Goal: Information Seeking & Learning: Find specific fact

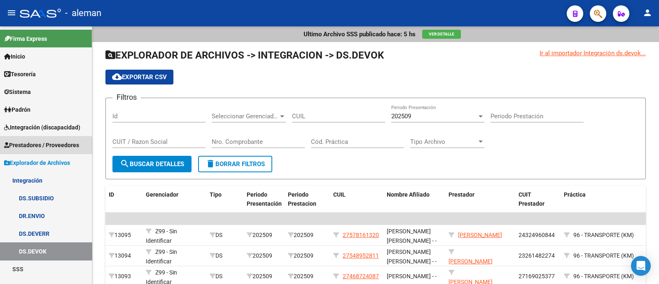
click at [40, 149] on link "Prestadores / Proveedores" at bounding box center [46, 145] width 92 height 18
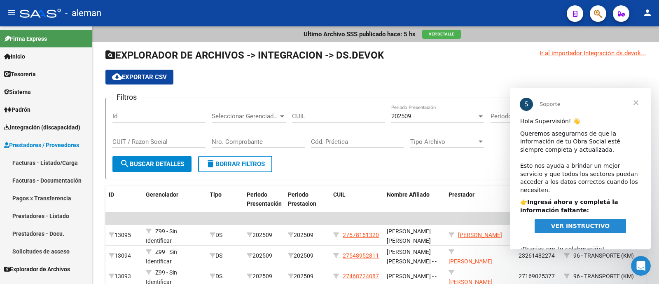
scroll to position [10, 0]
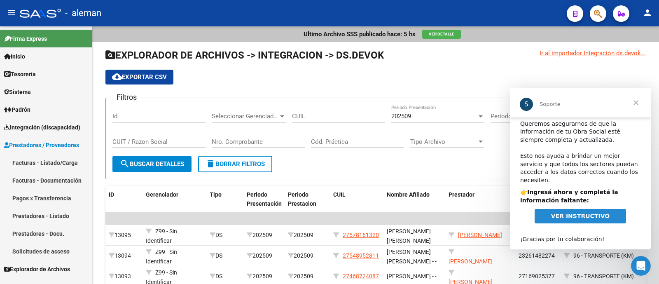
click at [51, 271] on span "Explorador de Archivos" at bounding box center [37, 268] width 66 height 9
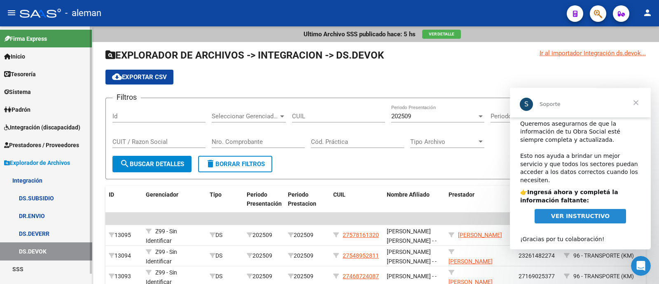
scroll to position [0, 0]
click at [56, 199] on link "DS.SUBSIDIO" at bounding box center [46, 198] width 92 height 18
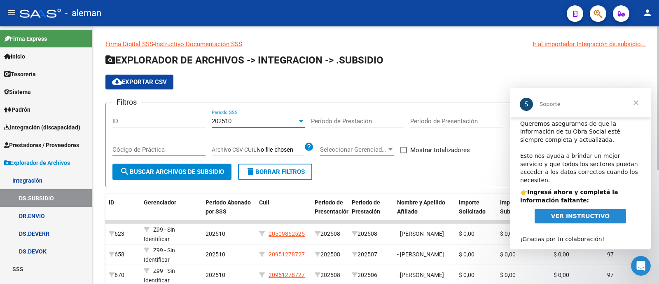
click at [266, 120] on div "202510" at bounding box center [255, 120] width 86 height 7
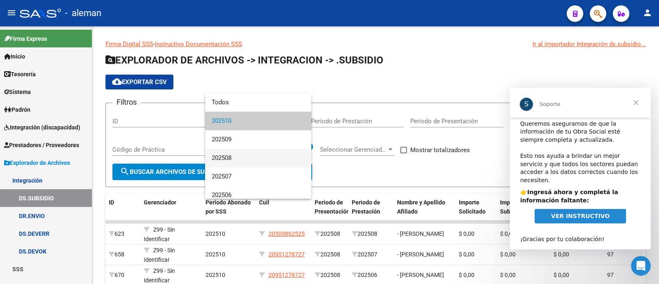
click at [280, 158] on span "202508" at bounding box center [258, 158] width 93 height 19
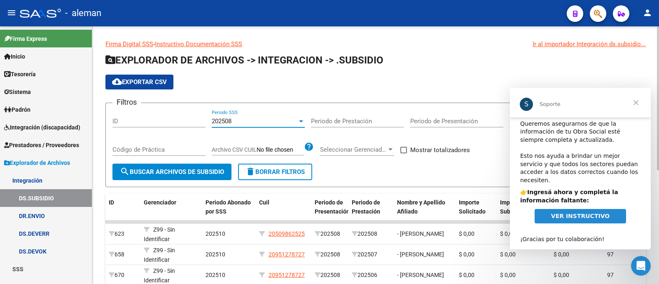
click at [158, 170] on span "search Buscar Archivos de Subsidio" at bounding box center [172, 171] width 104 height 7
click at [403, 152] on span at bounding box center [403, 150] width 7 height 7
click at [403, 153] on input "Mostrar totalizadores" at bounding box center [403, 153] width 0 height 0
checkbox input "true"
click at [201, 165] on button "search Buscar Archivos de Subsidio" at bounding box center [171, 171] width 119 height 16
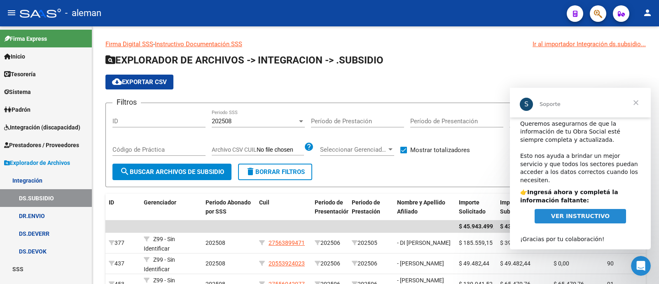
click at [636, 102] on span "Cerrar" at bounding box center [636, 103] width 30 height 30
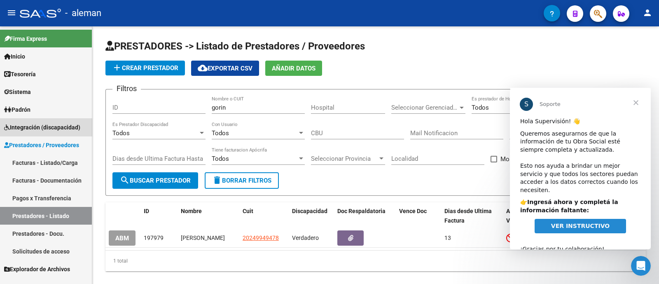
click at [52, 129] on span "Integración (discapacidad)" at bounding box center [42, 127] width 76 height 9
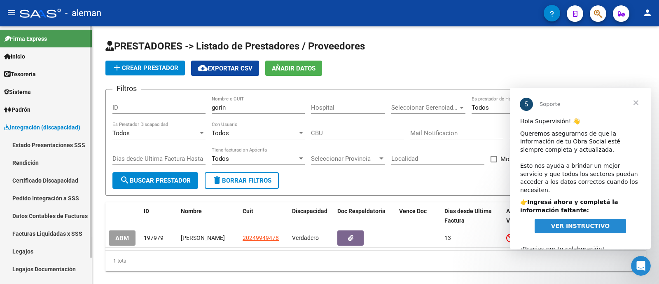
click at [54, 247] on link "Legajos" at bounding box center [46, 251] width 92 height 18
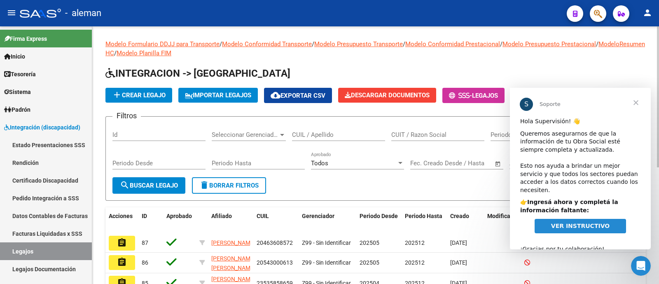
click at [323, 132] on input "CUIL / Apellido" at bounding box center [338, 134] width 93 height 7
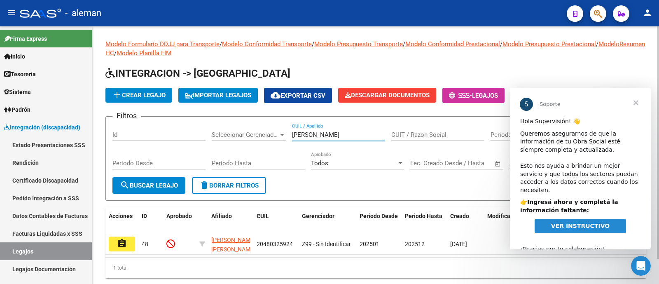
type input "lentini"
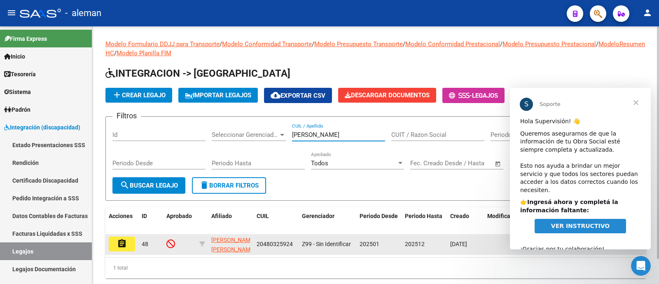
click at [118, 246] on mat-icon "assignment" at bounding box center [122, 243] width 10 height 10
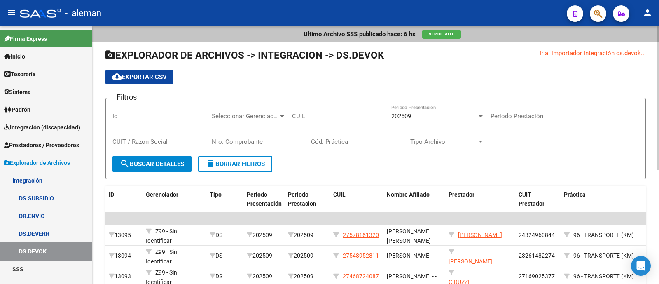
click at [322, 112] on div "CUIL" at bounding box center [338, 114] width 93 height 18
click at [52, 146] on span "Prestadores / Proveedores" at bounding box center [41, 144] width 75 height 9
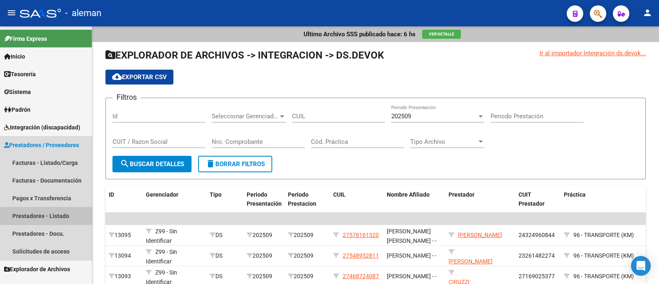
click at [65, 210] on link "Prestadores - Listado" at bounding box center [46, 216] width 92 height 18
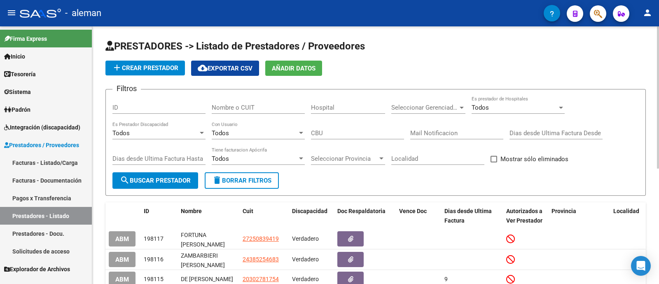
click at [254, 103] on div "Nombre o CUIT" at bounding box center [258, 105] width 93 height 18
click at [250, 107] on input "Nombre o CUIT" at bounding box center [258, 107] width 93 height 7
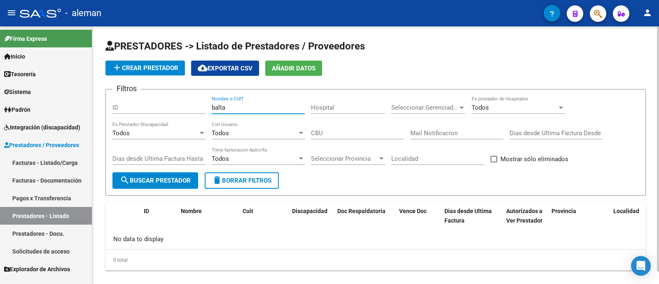
drag, startPoint x: 246, startPoint y: 107, endPoint x: 182, endPoint y: 107, distance: 64.2
click at [182, 107] on div "Filtros ID balta Nombre o CUIT Hospital Seleccionar Gerenciador Seleccionar Ger…" at bounding box center [375, 134] width 526 height 76
type input "balta"
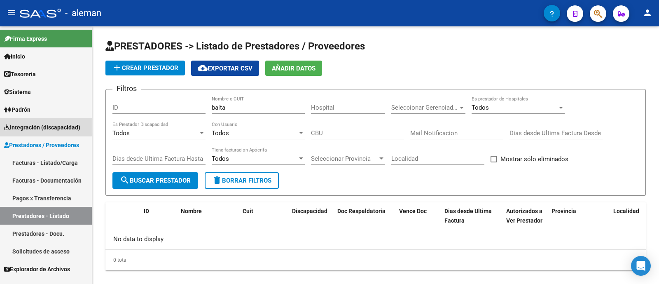
click at [37, 126] on span "Integración (discapacidad)" at bounding box center [42, 127] width 76 height 9
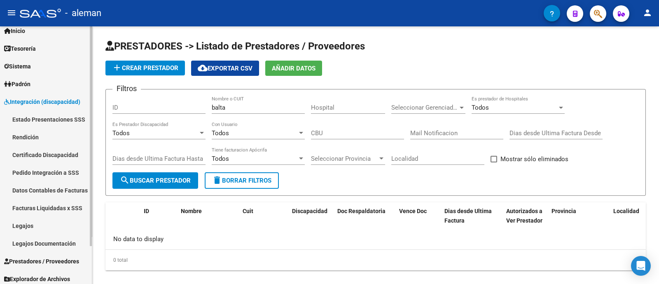
scroll to position [29, 0]
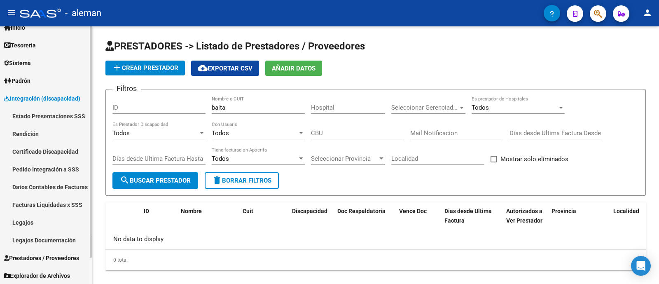
click at [58, 216] on link "Legajos" at bounding box center [46, 222] width 92 height 18
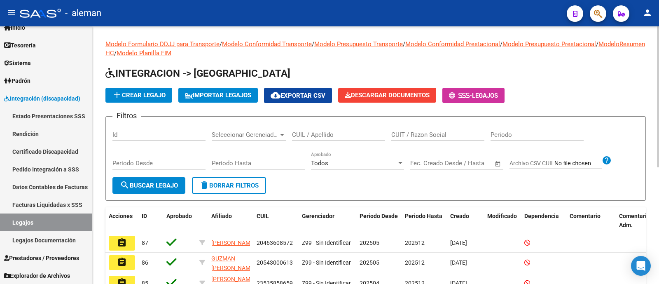
click at [330, 138] on input "CUIL / Apellido" at bounding box center [338, 134] width 93 height 7
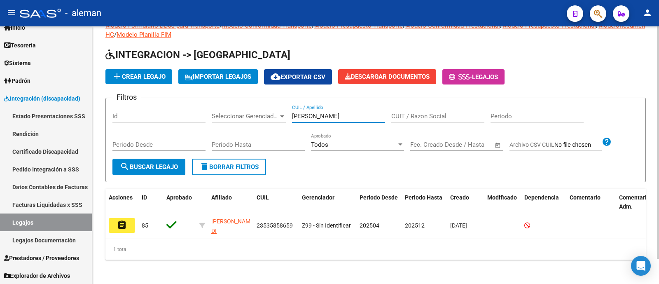
scroll to position [28, 0]
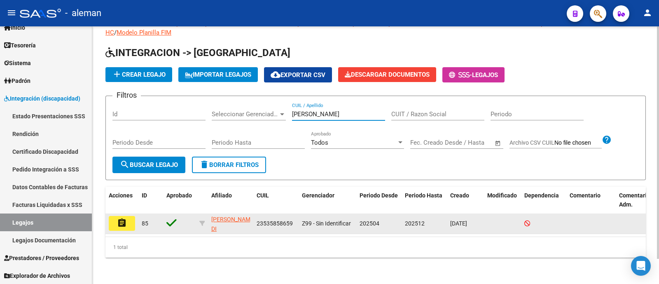
type input "[PERSON_NAME]"
click at [121, 218] on mat-icon "assignment" at bounding box center [122, 223] width 10 height 10
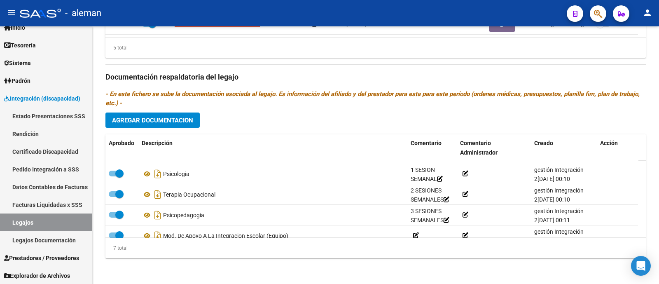
scroll to position [78, 0]
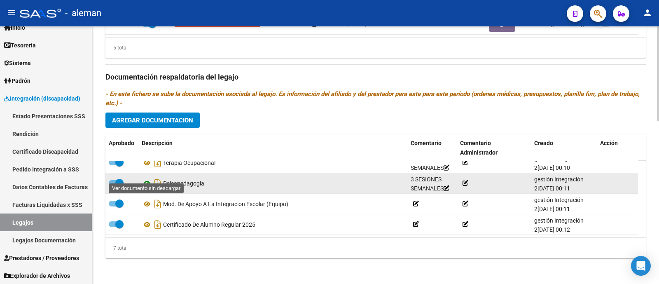
click at [147, 178] on icon at bounding box center [147, 183] width 11 height 10
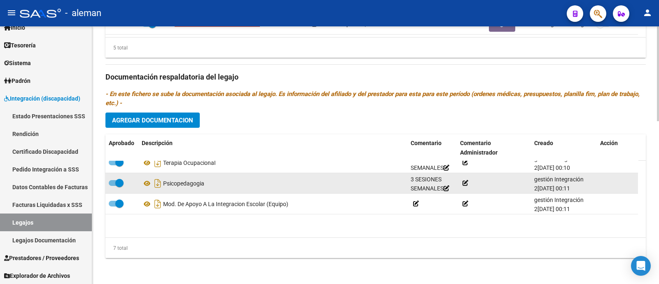
scroll to position [0, 0]
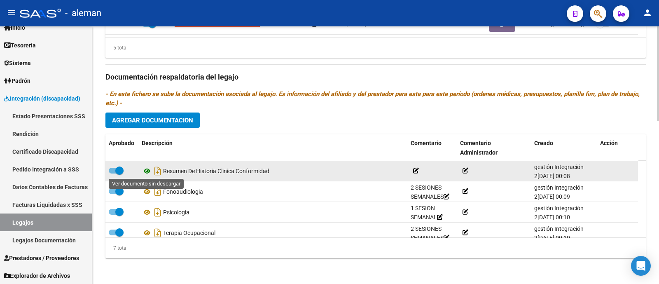
click at [148, 168] on icon at bounding box center [147, 171] width 11 height 10
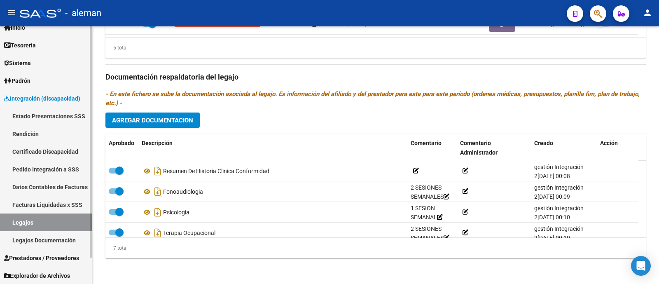
click at [28, 222] on link "Legajos" at bounding box center [46, 222] width 92 height 18
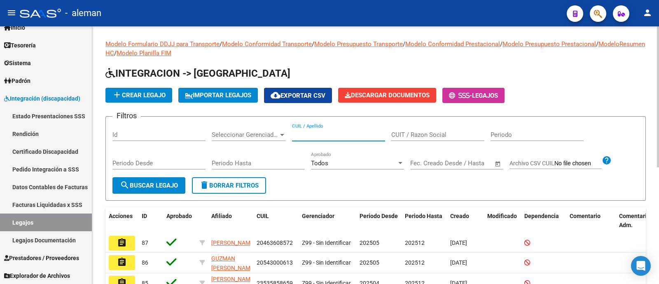
click at [312, 134] on input "CUIL / Apellido" at bounding box center [338, 134] width 93 height 7
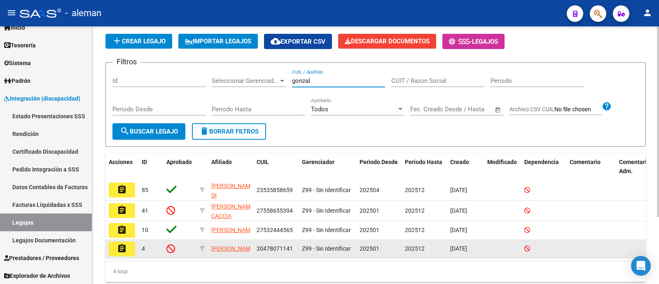
scroll to position [90, 0]
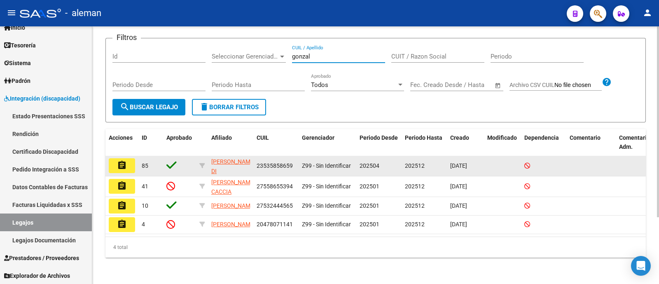
type input "gonzal"
click at [125, 160] on mat-icon "assignment" at bounding box center [122, 165] width 10 height 10
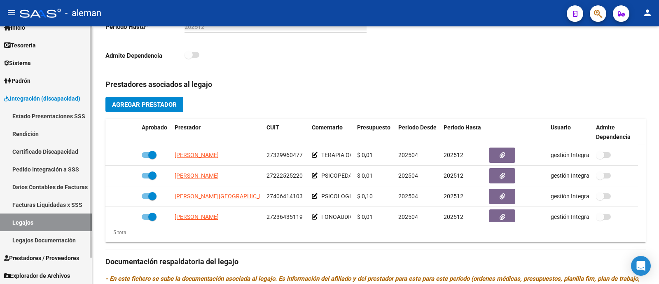
scroll to position [205, 0]
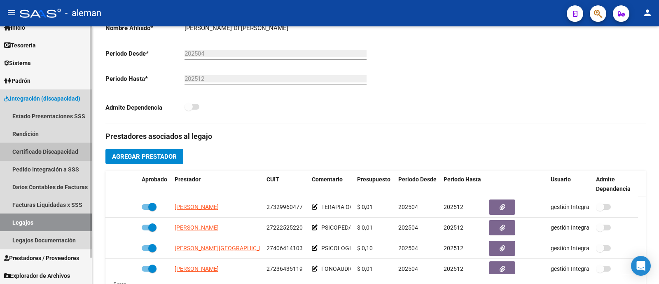
drag, startPoint x: 42, startPoint y: 147, endPoint x: 42, endPoint y: 151, distance: 4.1
click at [42, 147] on link "Certificado Discapacidad" at bounding box center [46, 151] width 92 height 18
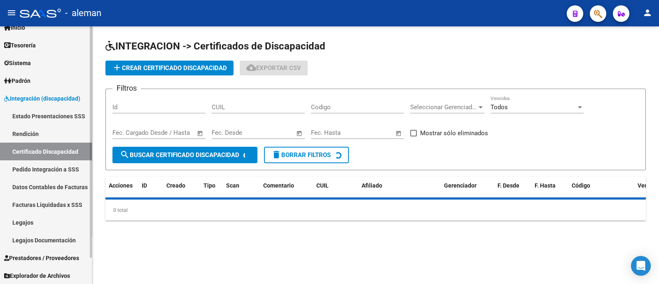
click at [35, 215] on link "Legajos" at bounding box center [46, 222] width 92 height 18
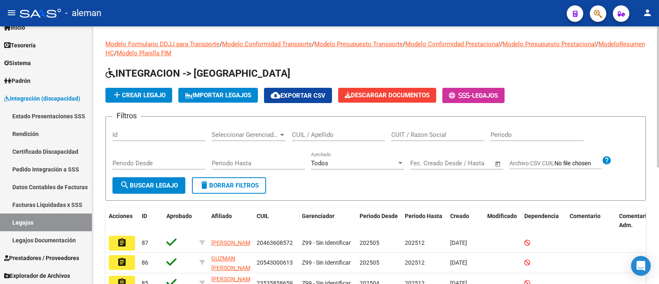
click at [332, 139] on div "CUIL / Apellido" at bounding box center [338, 132] width 93 height 18
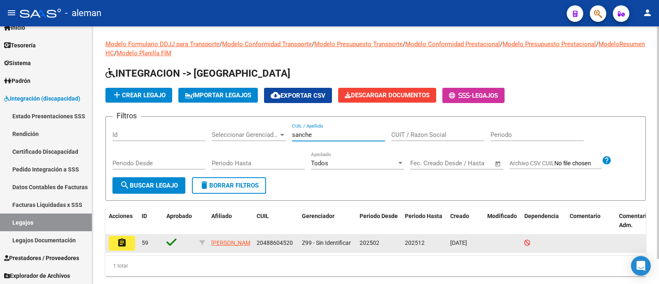
type input "sanche"
click at [131, 243] on button "assignment" at bounding box center [122, 243] width 26 height 15
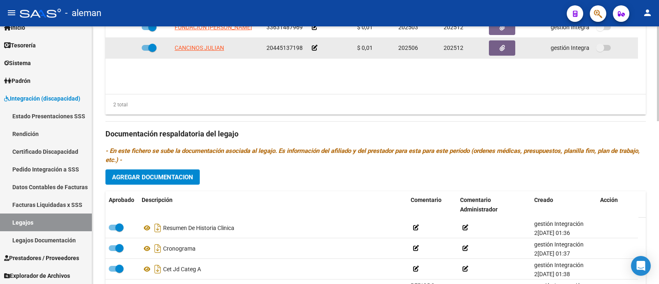
scroll to position [287, 0]
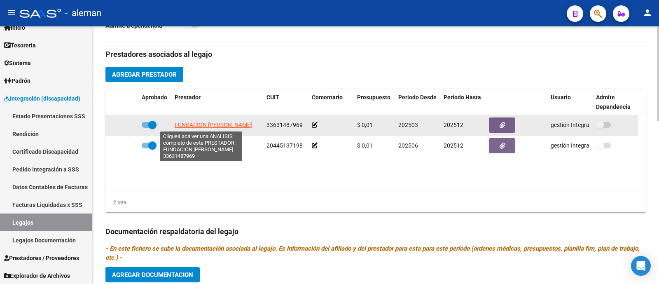
click at [214, 123] on span "FUNDACION [PERSON_NAME]" at bounding box center [213, 124] width 77 height 7
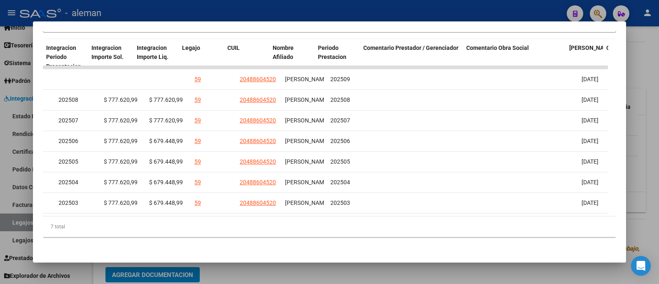
scroll to position [0, 1214]
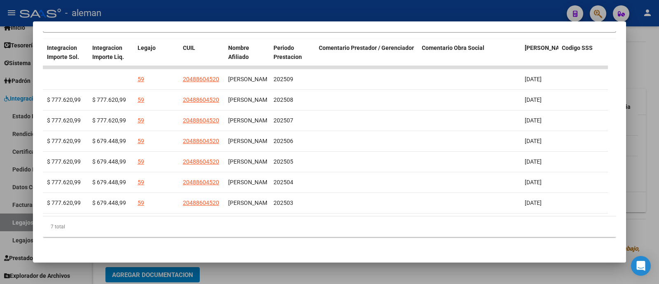
click at [646, 91] on div at bounding box center [329, 142] width 659 height 284
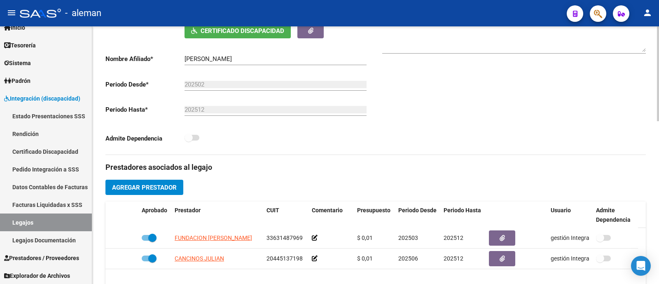
scroll to position [309, 0]
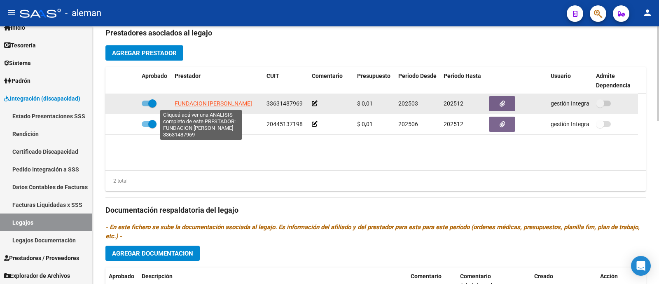
click at [212, 105] on span "FUNDACION [PERSON_NAME]" at bounding box center [213, 103] width 77 height 7
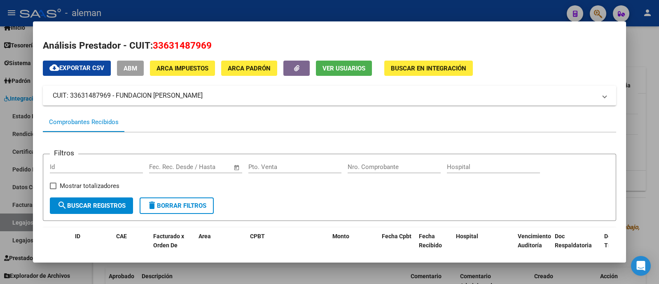
drag, startPoint x: 114, startPoint y: 98, endPoint x: 39, endPoint y: 81, distance: 77.1
click at [39, 81] on mat-dialog-content "Análisis Prestador - CUIT: 33631487969 cloud_download Exportar CSV ABM ARCA Imp…" at bounding box center [329, 142] width 593 height 222
copy mat-panel-title "CUIT: 33631487969 - FUNDACION [PERSON_NAME]"
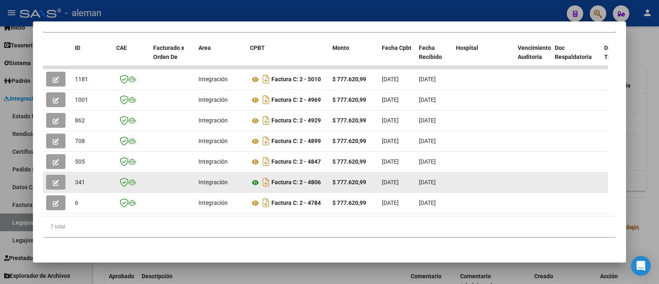
scroll to position [144, 0]
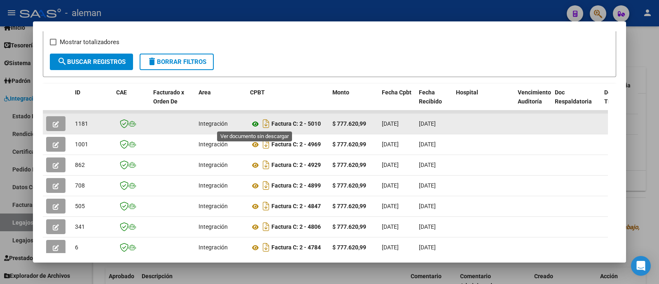
click at [255, 120] on icon at bounding box center [255, 124] width 11 height 10
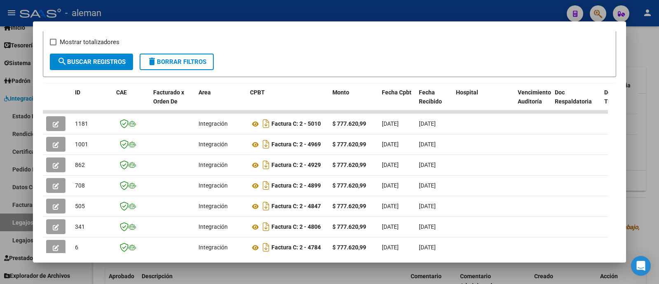
click at [641, 136] on div at bounding box center [329, 142] width 659 height 284
